Goal: Task Accomplishment & Management: Manage account settings

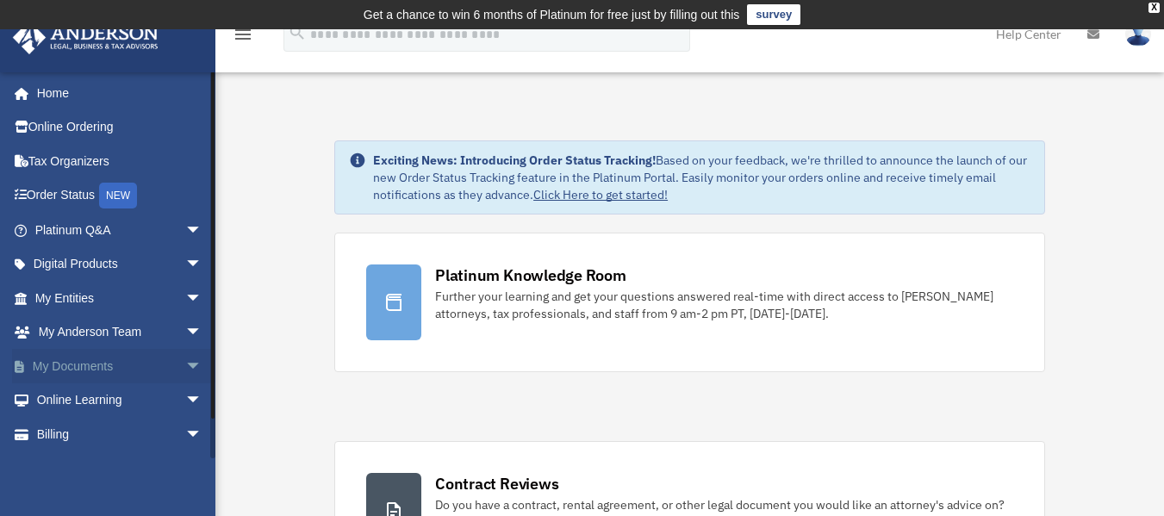
click at [185, 360] on span "arrow_drop_down" at bounding box center [202, 366] width 34 height 35
click at [80, 390] on link "Box" at bounding box center [126, 401] width 204 height 34
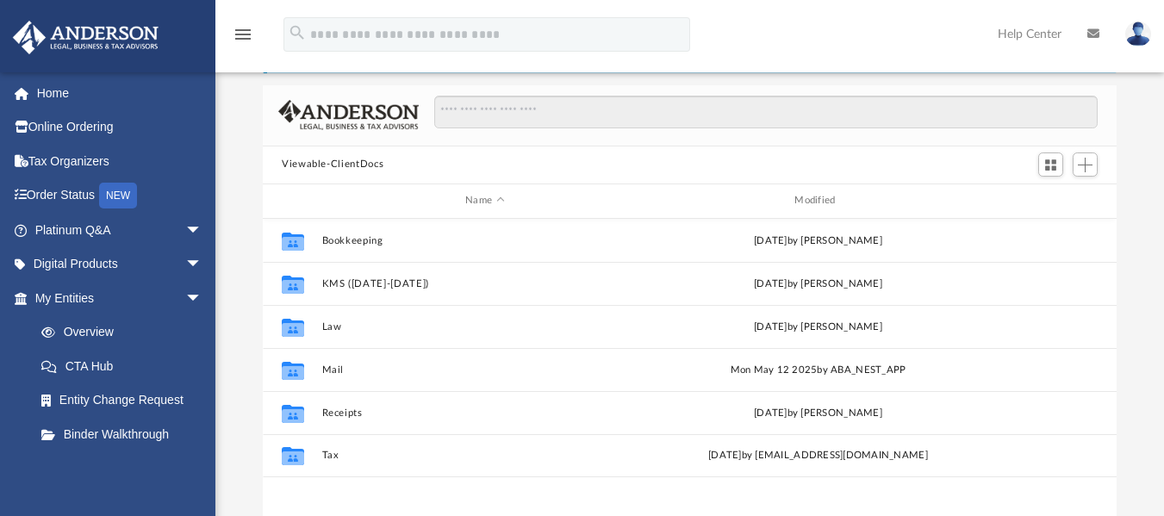
scroll to position [107, 0]
click at [1094, 161] on button "Add" at bounding box center [1086, 163] width 26 height 24
click at [1077, 221] on li "New Folder" at bounding box center [1060, 224] width 55 height 18
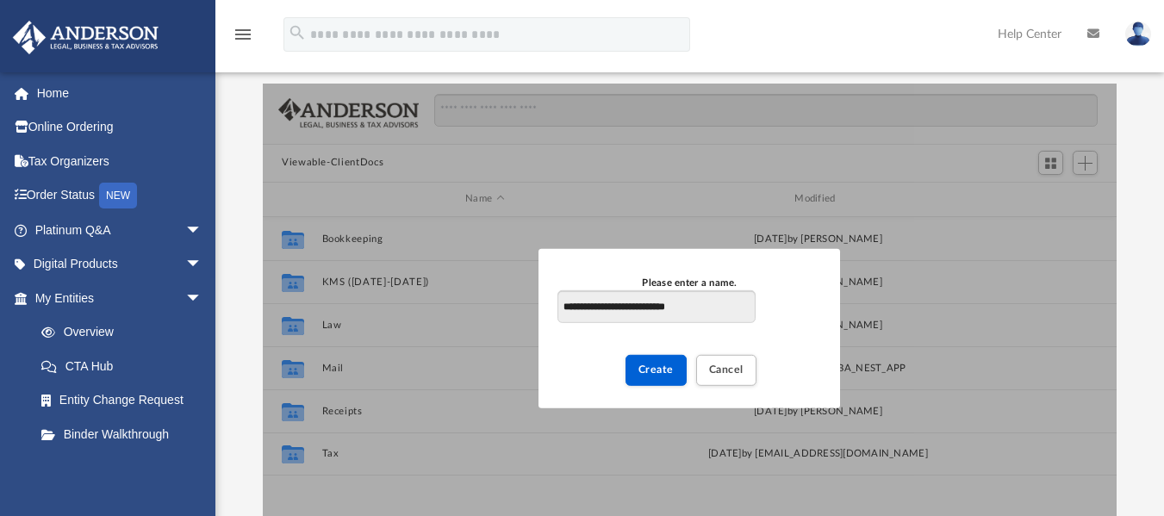
click at [670, 306] on input "**********" at bounding box center [656, 306] width 197 height 33
click at [717, 309] on input "**********" at bounding box center [656, 306] width 197 height 33
type input "**********"
click at [674, 371] on button "Create" at bounding box center [656, 370] width 61 height 30
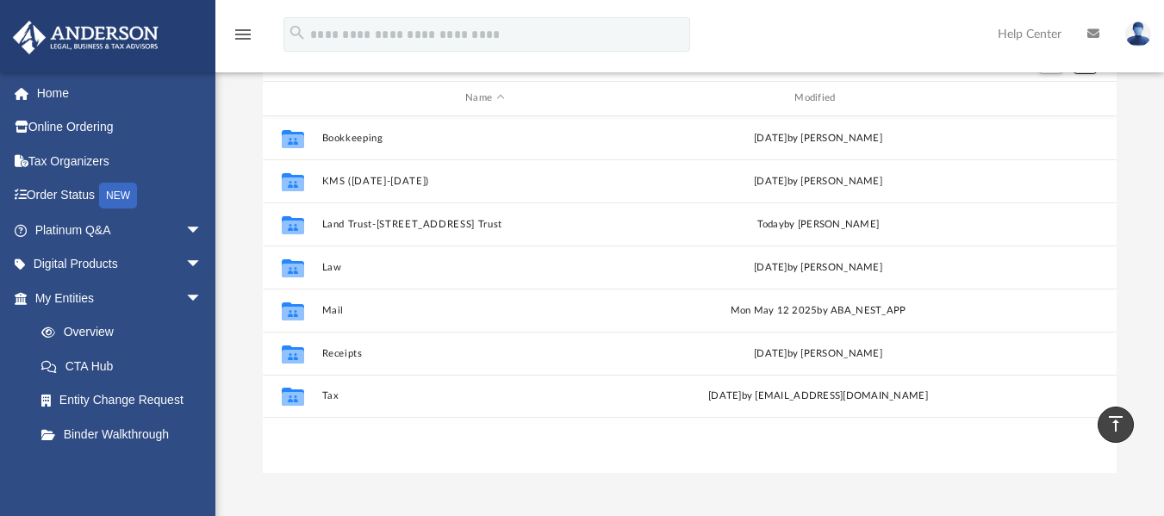
scroll to position [204, 0]
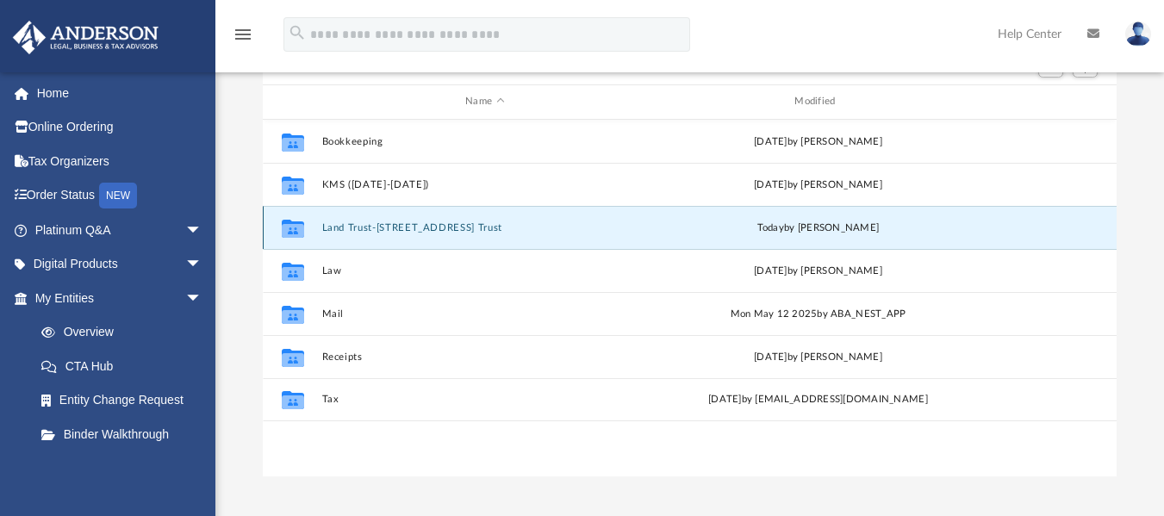
click at [342, 232] on button "Land Trust-[STREET_ADDRESS] Trust" at bounding box center [485, 226] width 326 height 11
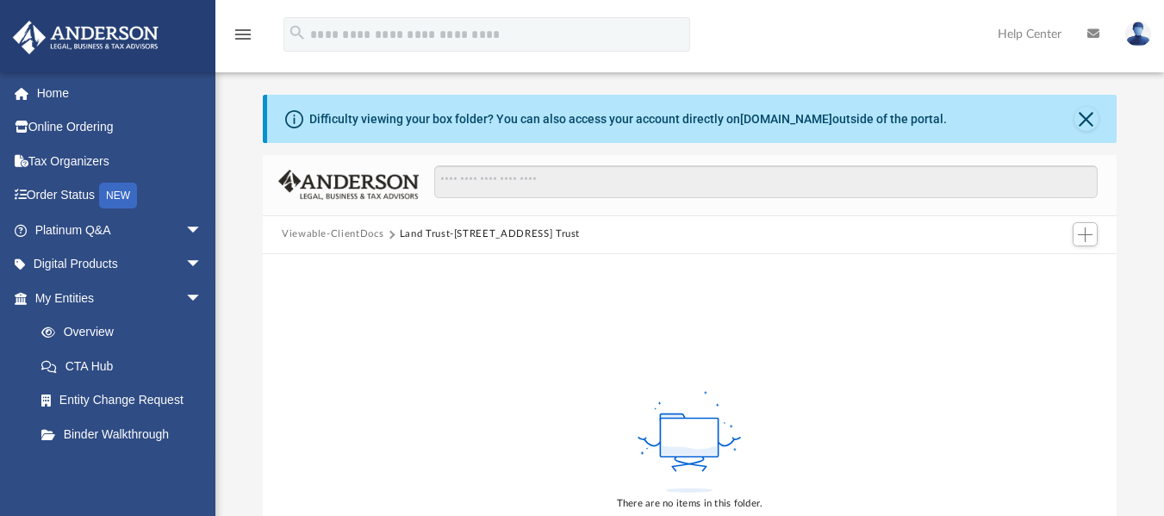
scroll to position [24, 0]
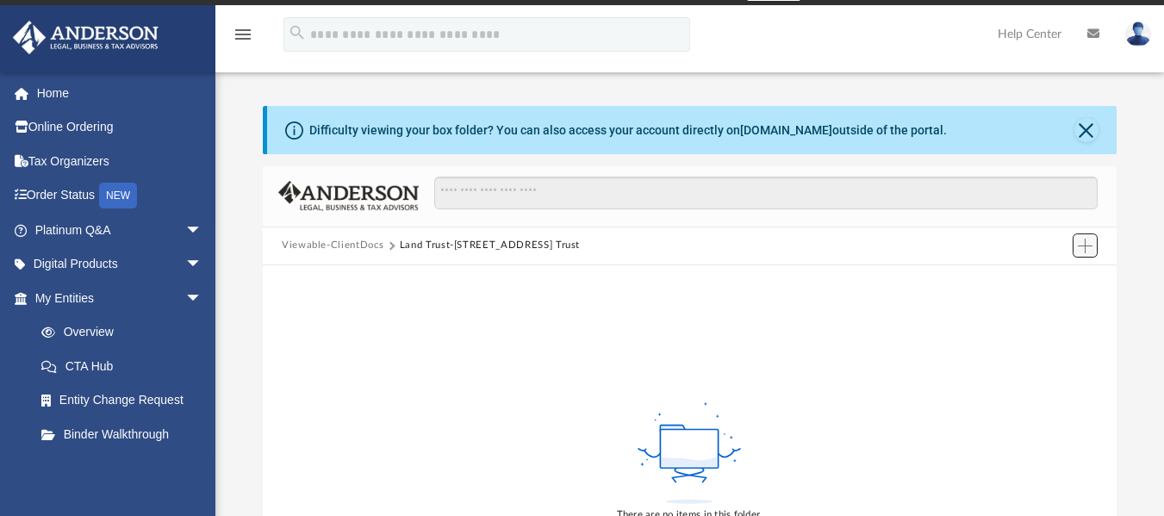
click at [1090, 236] on button "Add" at bounding box center [1086, 246] width 26 height 24
click at [1048, 280] on li "Upload" at bounding box center [1060, 280] width 55 height 18
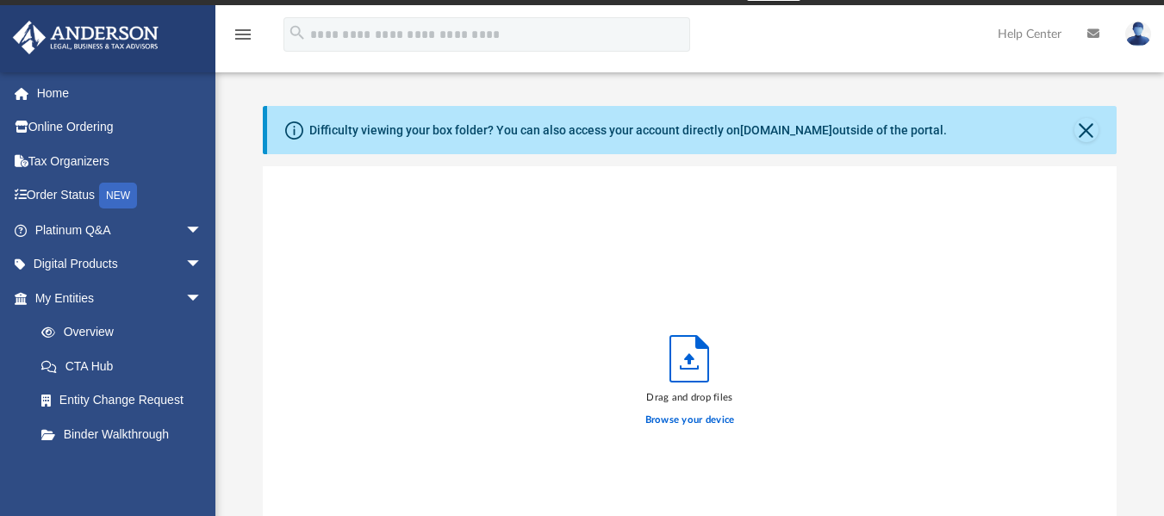
scroll to position [424, 841]
click at [691, 422] on label "Browse your device" at bounding box center [690, 421] width 90 height 16
click at [0, 0] on input "Browse your device" at bounding box center [0, 0] width 0 height 0
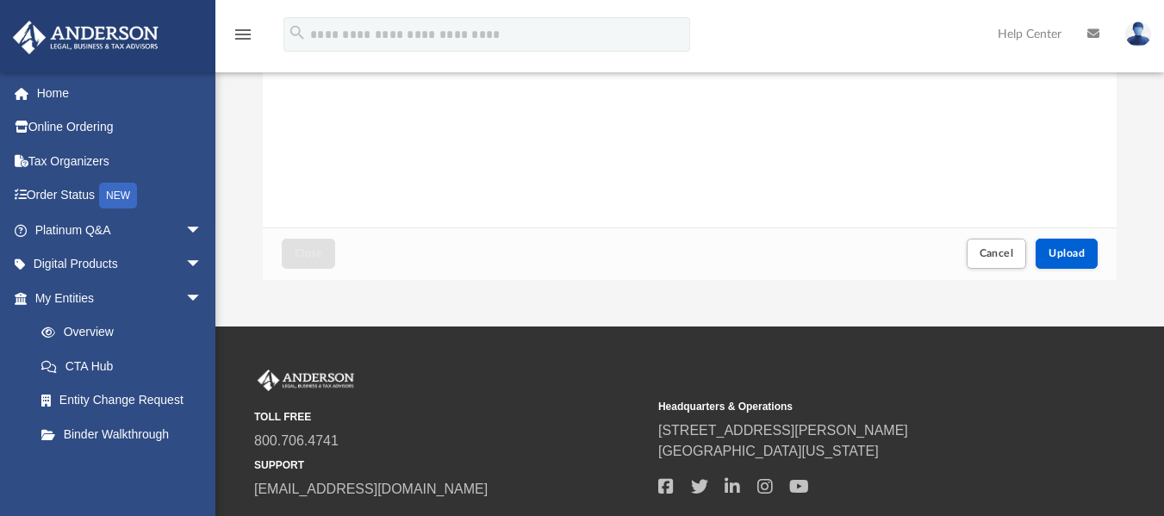
scroll to position [403, 0]
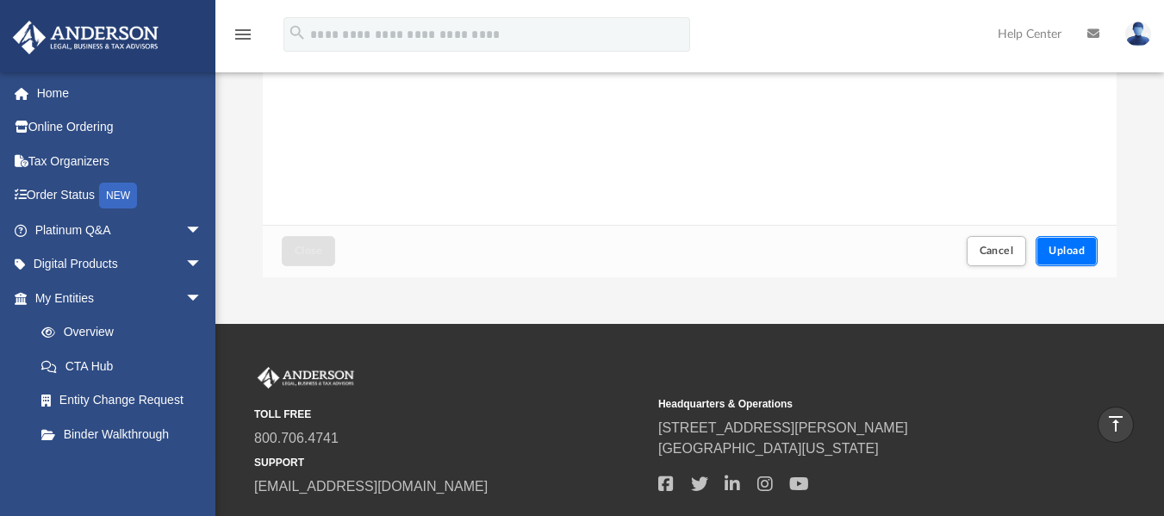
click at [1071, 251] on span "Upload" at bounding box center [1067, 251] width 36 height 10
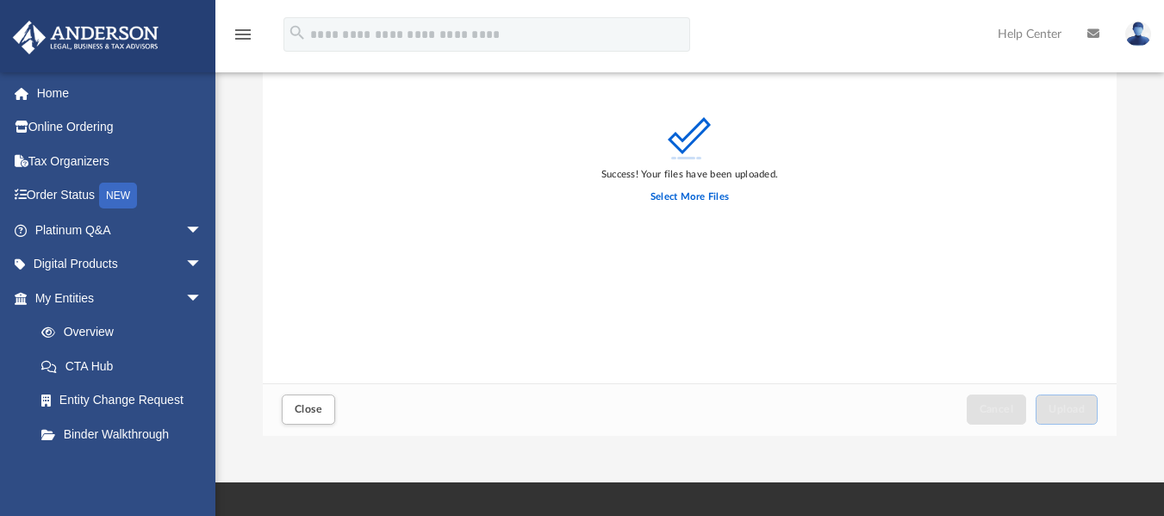
scroll to position [278, 0]
